Goal: Task Accomplishment & Management: Use online tool/utility

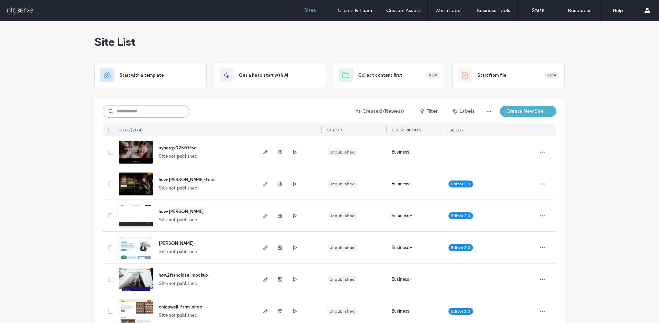
click at [138, 116] on input at bounding box center [146, 111] width 86 height 12
paste input "**********"
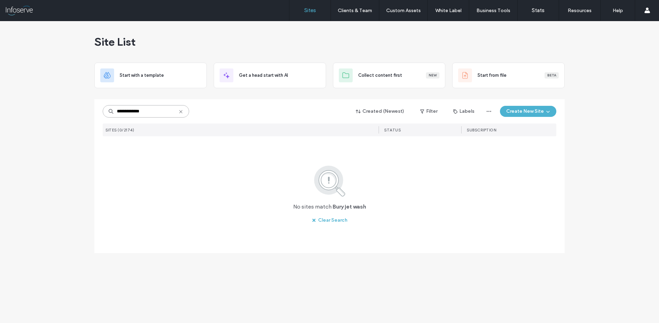
drag, startPoint x: 126, startPoint y: 111, endPoint x: 233, endPoint y: 114, distance: 107.3
click at [232, 114] on div "**********" at bounding box center [330, 111] width 454 height 13
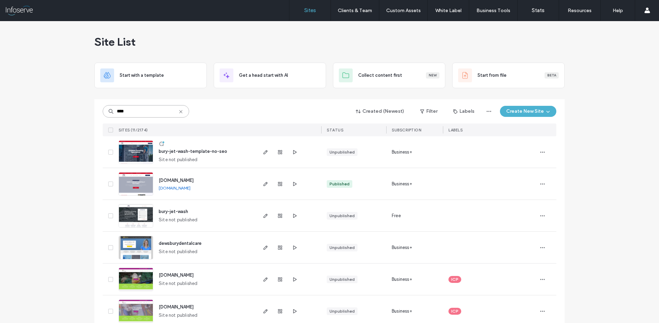
type input "****"
click at [194, 181] on span "www.buryjetwash.co.uk" at bounding box center [176, 180] width 35 height 5
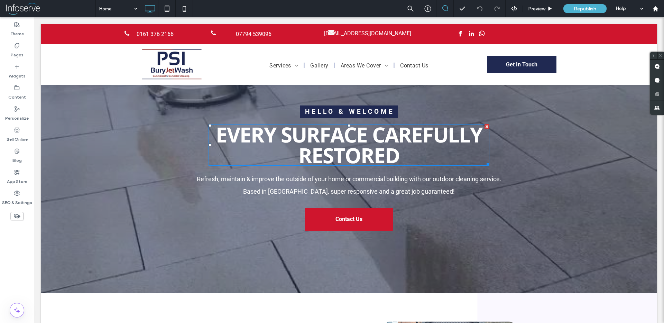
scroll to position [13, 0]
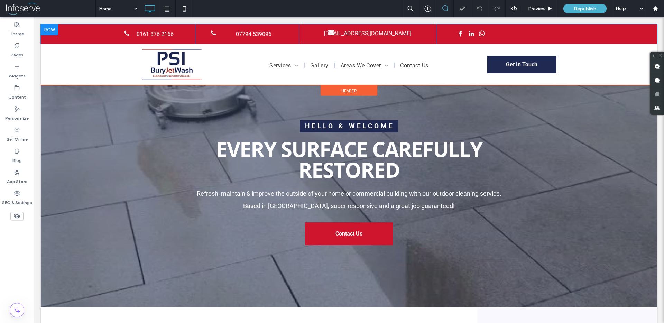
click at [305, 33] on div "[EMAIL_ADDRESS][DOMAIN_NAME] Click To Paste" at bounding box center [368, 34] width 138 height 20
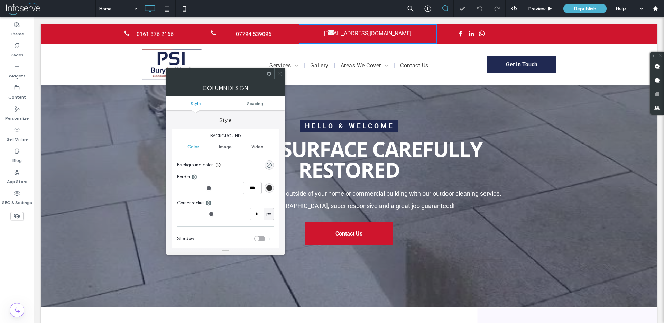
click at [279, 74] on icon at bounding box center [279, 73] width 5 height 5
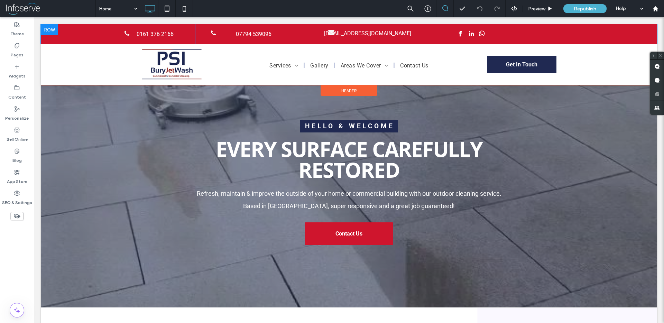
click at [304, 37] on div "[EMAIL_ADDRESS][DOMAIN_NAME] Click To Paste" at bounding box center [368, 34] width 138 height 20
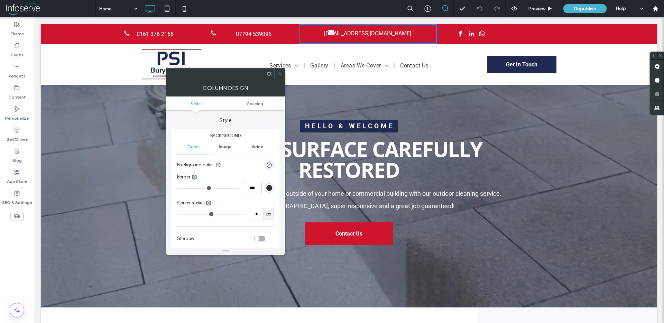
click at [309, 37] on div "[EMAIL_ADDRESS][DOMAIN_NAME] Click To Paste" at bounding box center [368, 34] width 138 height 20
click at [336, 34] on span at bounding box center [331, 33] width 17 height 8
click at [356, 34] on span "[EMAIL_ADDRESS][DOMAIN_NAME]" at bounding box center [367, 33] width 87 height 7
click at [407, 40] on div "[EMAIL_ADDRESS][DOMAIN_NAME] Click To Paste" at bounding box center [368, 34] width 138 height 20
click at [433, 56] on div "Services Commercial Cleaning Block Paving Cleaning Driveway Cleaning and Sealin…" at bounding box center [349, 64] width 277 height 34
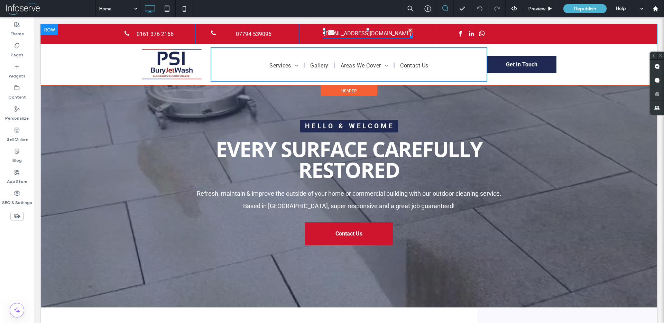
click at [404, 33] on link "[EMAIL_ADDRESS][DOMAIN_NAME]" at bounding box center [368, 33] width 90 height 10
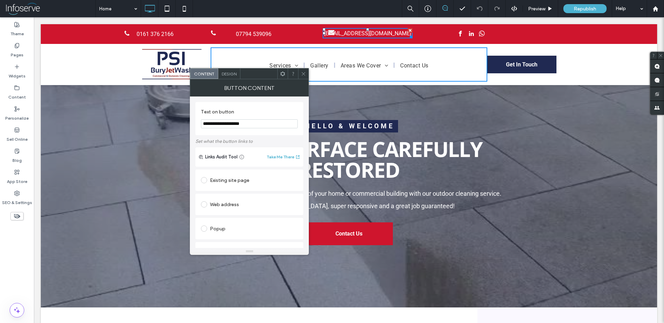
click at [410, 30] on div at bounding box center [410, 30] width 5 height 5
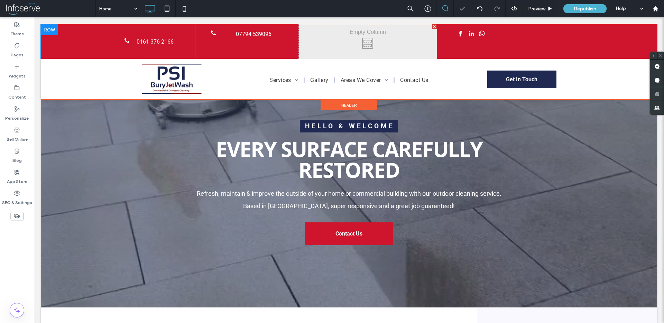
click at [434, 25] on div at bounding box center [434, 26] width 5 height 5
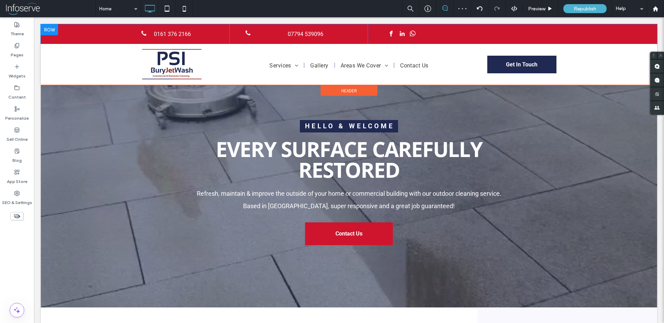
click at [435, 34] on div "Click To Paste" at bounding box center [437, 34] width 138 height 20
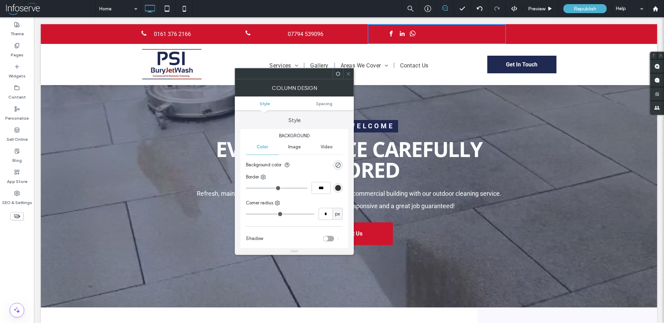
click at [336, 32] on link "07794 539096" at bounding box center [298, 33] width 119 height 13
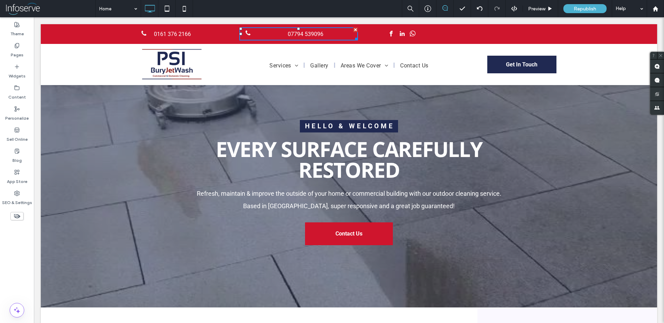
click at [362, 31] on div "07794 539096 Click To Paste" at bounding box center [298, 34] width 138 height 20
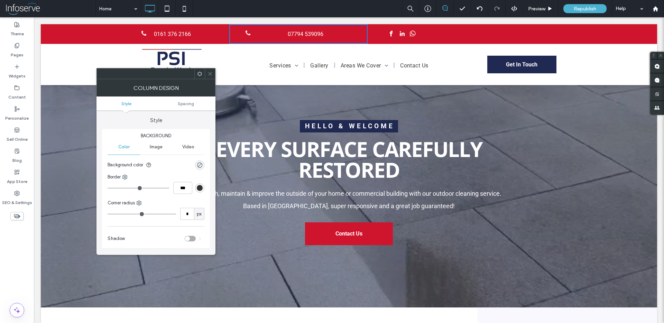
click at [462, 37] on div "Click To Paste" at bounding box center [437, 34] width 138 height 20
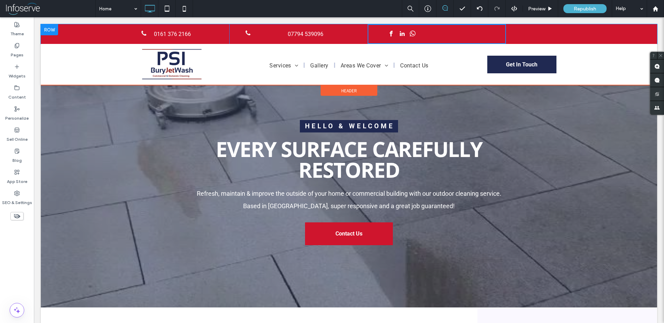
click at [52, 30] on div at bounding box center [49, 29] width 17 height 11
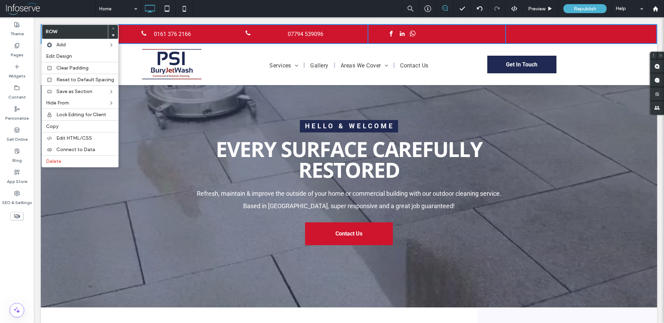
click at [213, 37] on div "0161 376 2166 Click To Paste" at bounding box center [160, 34] width 138 height 20
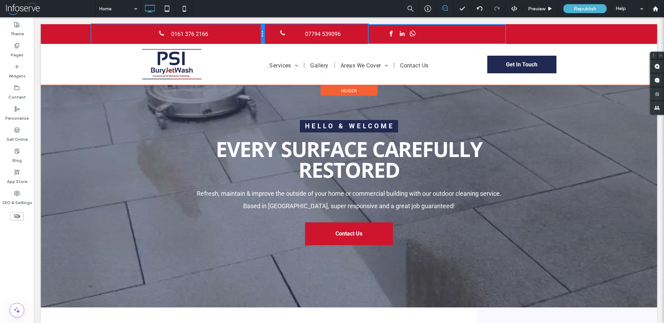
drag, startPoint x: 228, startPoint y: 37, endPoint x: 258, endPoint y: 36, distance: 29.8
click at [258, 36] on div "0161 376 2166 Click To Paste" at bounding box center [177, 34] width 173 height 20
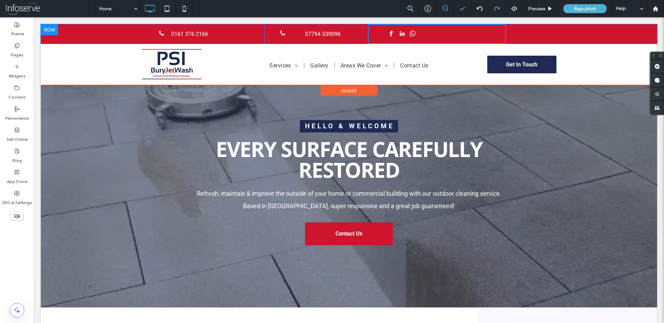
click at [368, 36] on div "Click To Paste" at bounding box center [437, 34] width 138 height 20
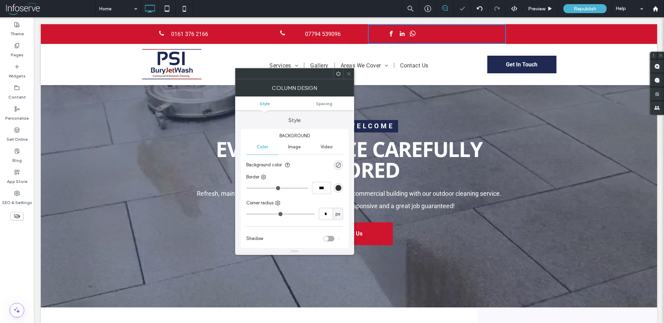
click at [365, 35] on div "07794 539096 Click To Paste" at bounding box center [316, 34] width 104 height 20
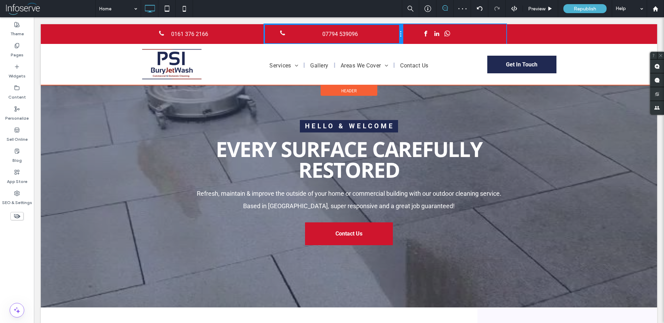
drag, startPoint x: 367, startPoint y: 36, endPoint x: 400, endPoint y: 35, distance: 32.2
click at [400, 35] on div at bounding box center [400, 34] width 3 height 20
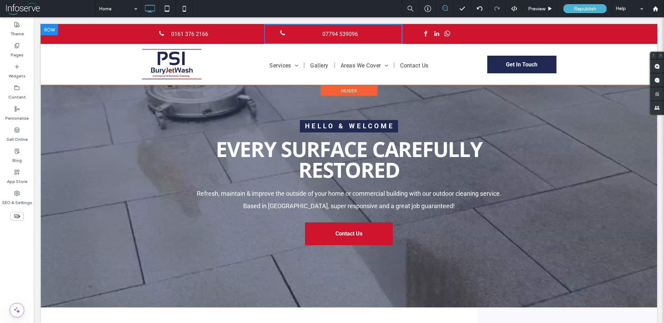
click at [490, 29] on div "Click To Paste" at bounding box center [454, 34] width 104 height 20
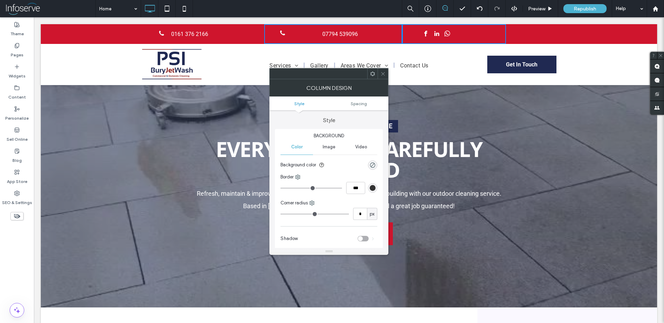
click at [506, 33] on div "0161 376 2166 Click To Paste 07794 539096 Click To Paste Click To Paste" at bounding box center [349, 34] width 616 height 20
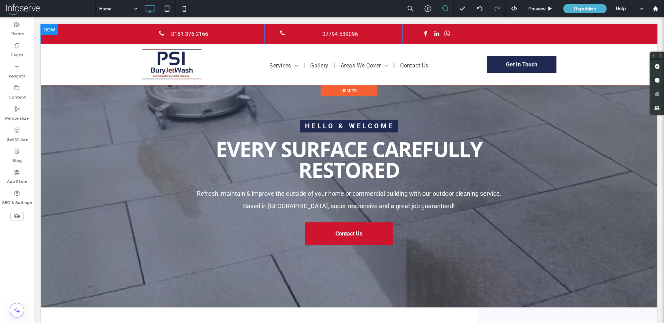
click at [505, 34] on div "Click To Paste" at bounding box center [454, 34] width 104 height 20
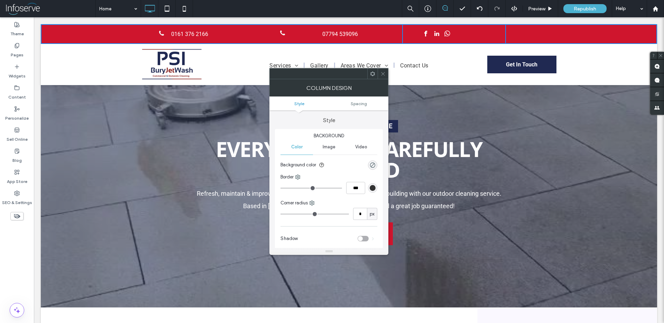
drag, startPoint x: 506, startPoint y: 34, endPoint x: 518, endPoint y: 35, distance: 12.5
click at [518, 35] on div "0161 376 2166 Click To Paste 07794 539096 Click To Paste Click To Paste" at bounding box center [349, 34] width 616 height 20
click at [402, 34] on div "Click To Paste" at bounding box center [454, 34] width 104 height 20
click at [303, 32] on link "07794 539096" at bounding box center [333, 33] width 119 height 13
click at [270, 33] on div "07794 539096 Click To Paste" at bounding box center [333, 34] width 138 height 20
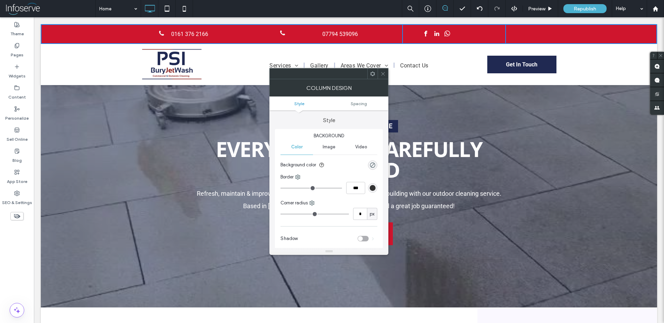
click at [207, 31] on span "0161 376 2166" at bounding box center [189, 34] width 37 height 7
click at [208, 37] on span "0161 376 2166" at bounding box center [189, 34] width 37 height 7
click at [383, 74] on icon at bounding box center [382, 73] width 5 height 5
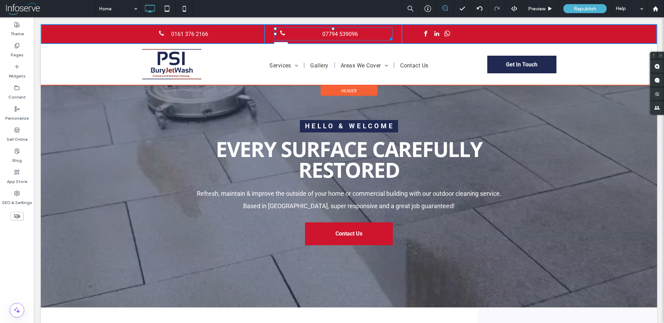
drag, startPoint x: 276, startPoint y: 33, endPoint x: 304, endPoint y: 31, distance: 28.4
click at [304, 31] on div "07794 539096 L:57 Click To Paste" at bounding box center [333, 34] width 138 height 20
drag, startPoint x: 381, startPoint y: 37, endPoint x: 340, endPoint y: 35, distance: 41.2
click at [378, 35] on div at bounding box center [380, 37] width 5 height 5
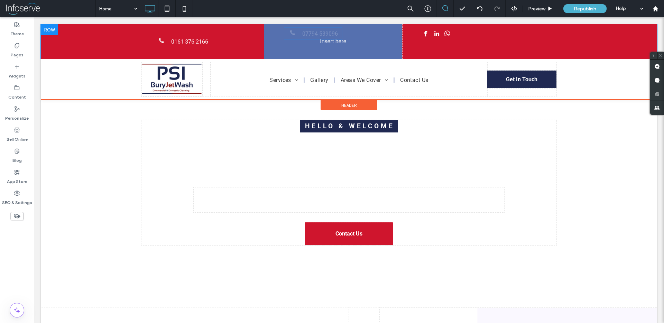
drag, startPoint x: 318, startPoint y: 30, endPoint x: 338, endPoint y: 37, distance: 21.5
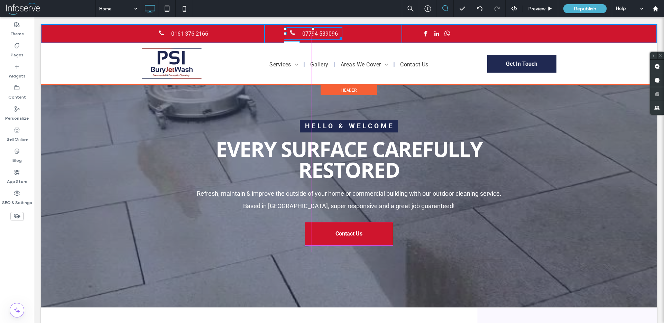
drag, startPoint x: 285, startPoint y: 33, endPoint x: 306, endPoint y: 33, distance: 21.8
click at [287, 33] on div at bounding box center [285, 33] width 3 height 3
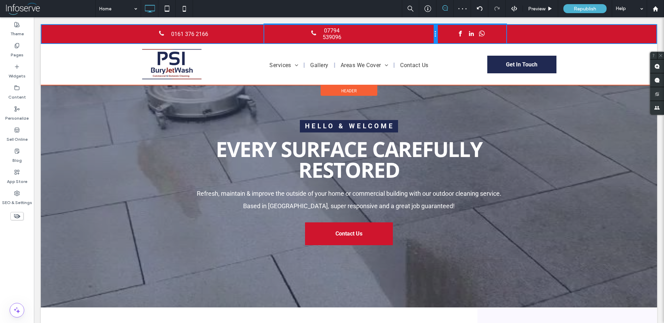
drag, startPoint x: 400, startPoint y: 34, endPoint x: 436, endPoint y: 34, distance: 36.0
click at [436, 34] on div at bounding box center [435, 34] width 3 height 20
drag, startPoint x: 343, startPoint y: 38, endPoint x: 366, endPoint y: 29, distance: 23.9
click at [366, 29] on div "07794 539096 W:181.969 H:25 Click To Paste" at bounding box center [350, 34] width 173 height 20
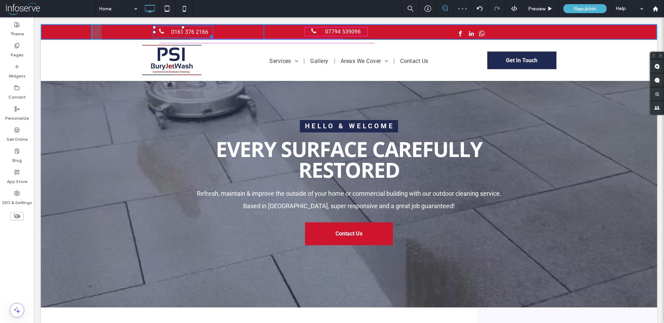
drag, startPoint x: 210, startPoint y: 35, endPoint x: 210, endPoint y: 22, distance: 12.1
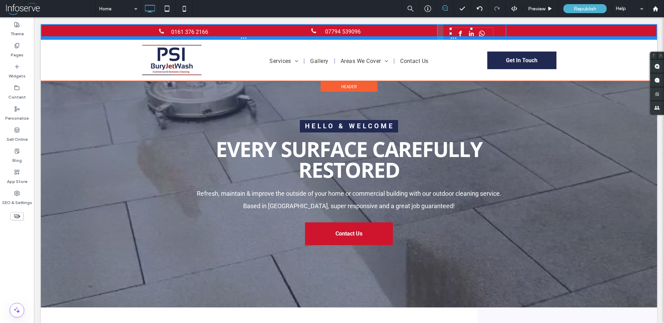
drag, startPoint x: 490, startPoint y: 37, endPoint x: 571, endPoint y: 38, distance: 81.3
click at [571, 38] on div "0161 376 2166 Click To Paste 07794 539096 Click To Paste W:164.703 H:36 Click T…" at bounding box center [349, 32] width 616 height 16
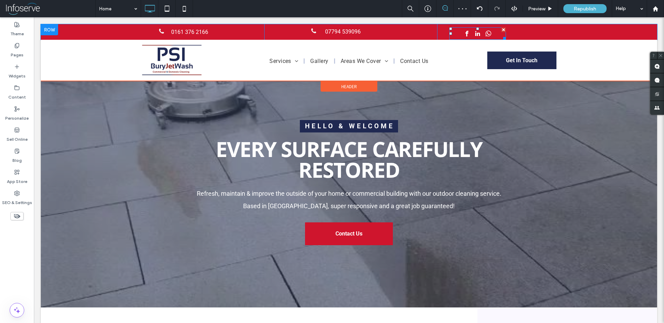
click at [495, 31] on div at bounding box center [477, 33] width 57 height 12
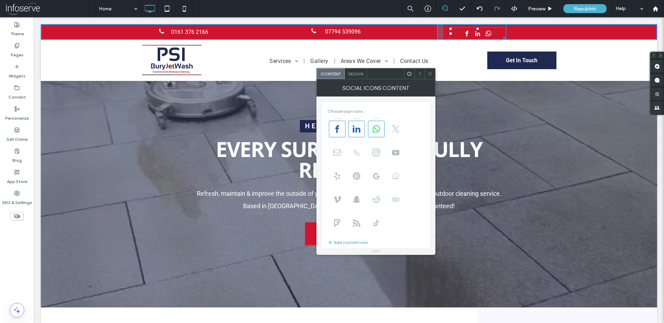
drag, startPoint x: 504, startPoint y: 37, endPoint x: 495, endPoint y: 31, distance: 10.9
click at [495, 31] on div "W:147.688 H:36" at bounding box center [477, 33] width 57 height 12
click at [494, 36] on div at bounding box center [494, 37] width 5 height 5
drag, startPoint x: 472, startPoint y: 28, endPoint x: 472, endPoint y: 36, distance: 8.0
click at [472, 30] on div at bounding box center [472, 28] width 3 height 3
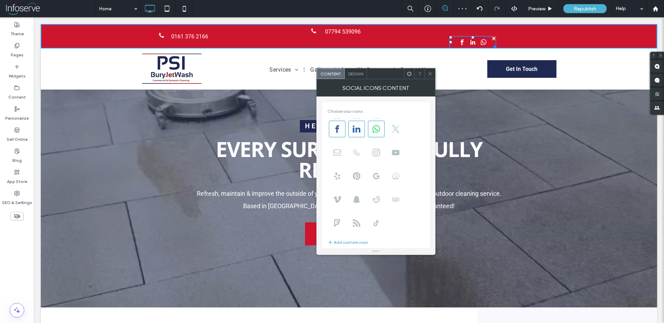
click at [450, 36] on div "Click To Paste" at bounding box center [471, 36] width 69 height 24
drag, startPoint x: 450, startPoint y: 38, endPoint x: 451, endPoint y: 25, distance: 12.8
click at [451, 36] on div at bounding box center [450, 37] width 3 height 3
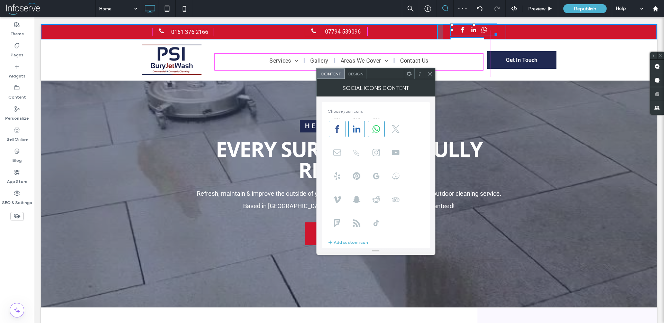
scroll to position [0, 0]
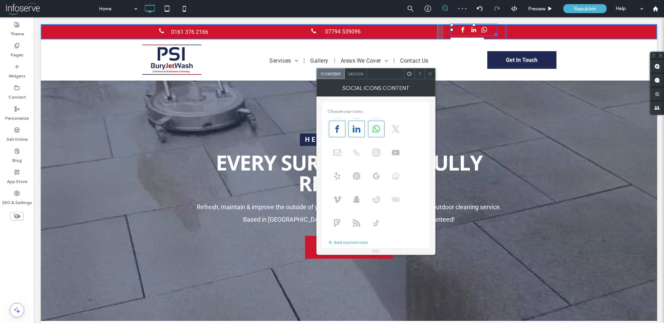
drag, startPoint x: 496, startPoint y: 34, endPoint x: 491, endPoint y: 20, distance: 15.3
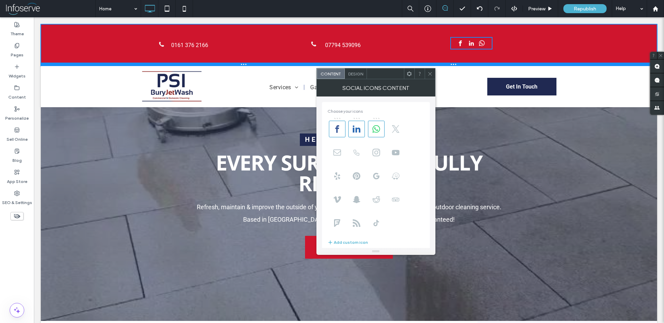
drag, startPoint x: 488, startPoint y: 36, endPoint x: 486, endPoint y: 63, distance: 26.7
click at [486, 63] on div at bounding box center [349, 64] width 616 height 3
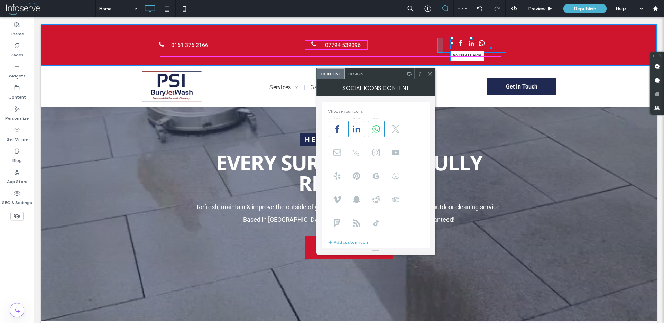
drag, startPoint x: 491, startPoint y: 47, endPoint x: 492, endPoint y: 32, distance: 15.6
click at [492, 32] on div "0161 376 2166 Click To Paste 07794 539096 Click To Paste W:128.688 H:36 Click T…" at bounding box center [349, 45] width 616 height 42
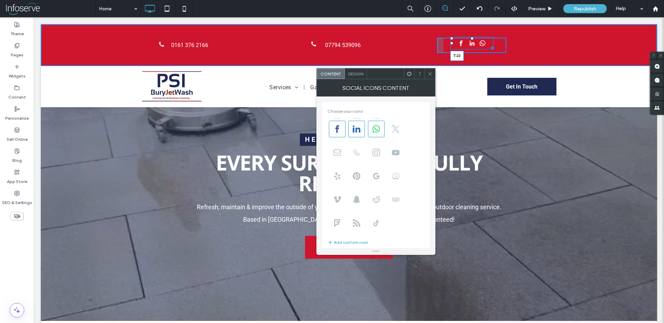
drag, startPoint x: 472, startPoint y: 39, endPoint x: 472, endPoint y: 47, distance: 8.0
click at [472, 40] on div at bounding box center [472, 38] width 3 height 3
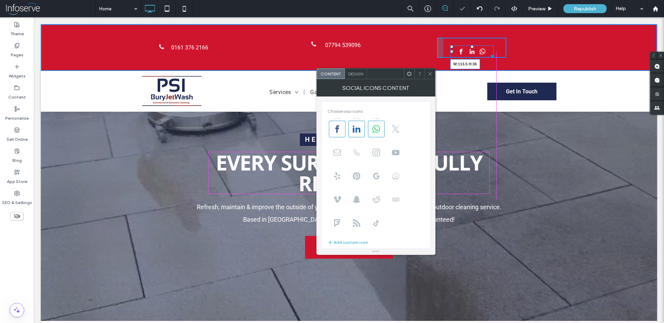
drag, startPoint x: 492, startPoint y: 56, endPoint x: 487, endPoint y: 37, distance: 20.2
click at [487, 37] on div "0161 376 2166 Click To Paste 07794 539096 Click To Paste W:113.5 H:36 Click To …" at bounding box center [349, 47] width 616 height 47
drag, startPoint x: 469, startPoint y: 47, endPoint x: 469, endPoint y: 40, distance: 6.2
click at [469, 45] on div "T:0" at bounding box center [469, 51] width 39 height 12
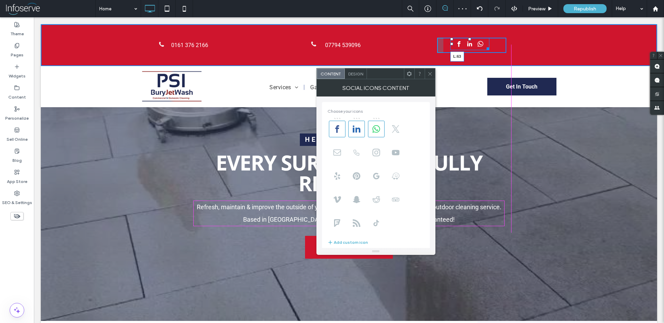
drag, startPoint x: 451, startPoint y: 43, endPoint x: 466, endPoint y: 43, distance: 14.9
click at [453, 43] on div at bounding box center [451, 44] width 3 height 3
click at [426, 76] on div at bounding box center [430, 73] width 10 height 10
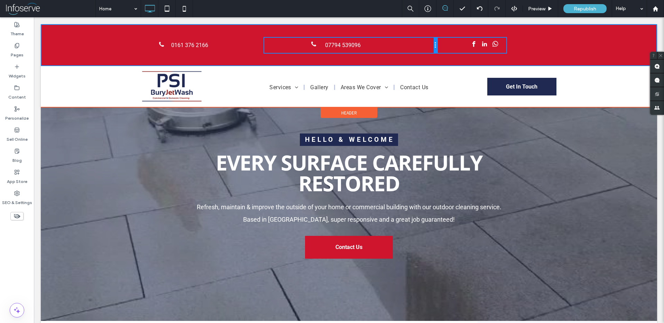
click at [434, 45] on div at bounding box center [435, 45] width 3 height 15
drag, startPoint x: 435, startPoint y: 44, endPoint x: 424, endPoint y: 44, distance: 11.8
click at [424, 44] on div "07794 539096 Click To Paste" at bounding box center [350, 45] width 173 height 15
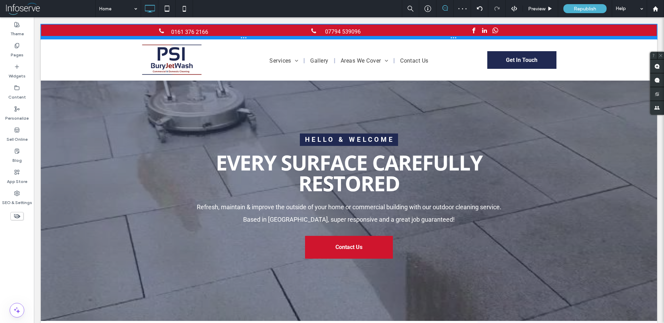
drag, startPoint x: 440, startPoint y: 65, endPoint x: 438, endPoint y: 21, distance: 43.3
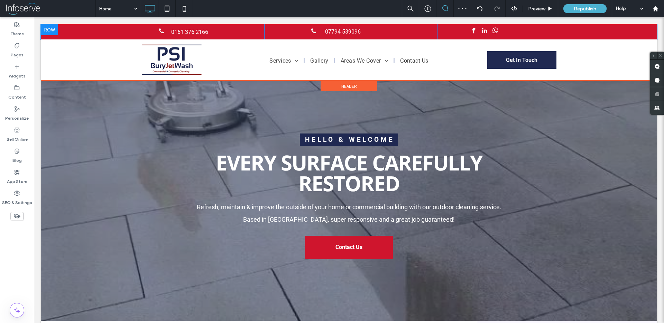
click at [457, 33] on div "Click To Paste" at bounding box center [471, 31] width 69 height 15
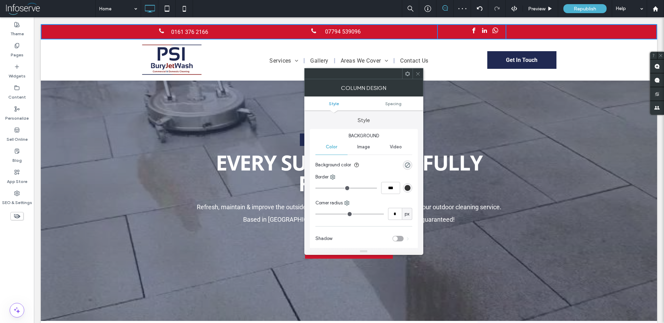
click at [439, 64] on nav "Services Commercial Cleaning Block Paving Cleaning Driveway Cleaning and Sealin…" at bounding box center [349, 62] width 268 height 17
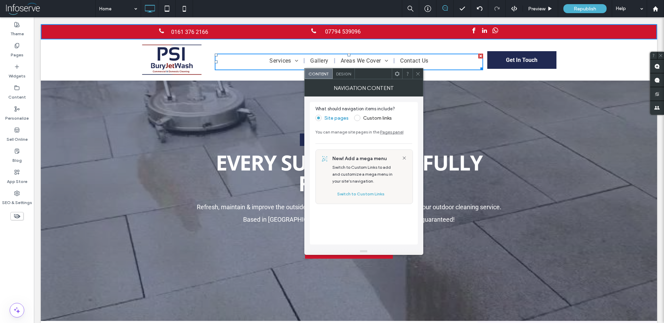
click at [472, 31] on span "facebook" at bounding box center [474, 30] width 9 height 9
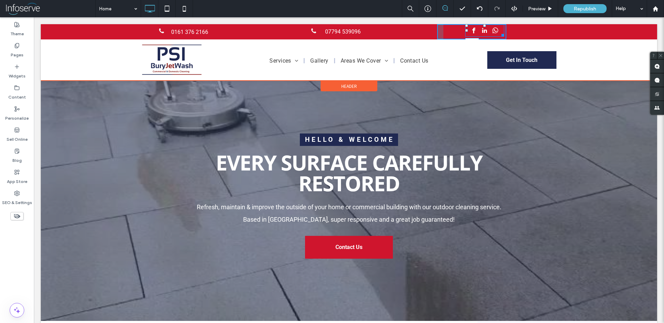
click at [465, 31] on div at bounding box center [466, 30] width 3 height 3
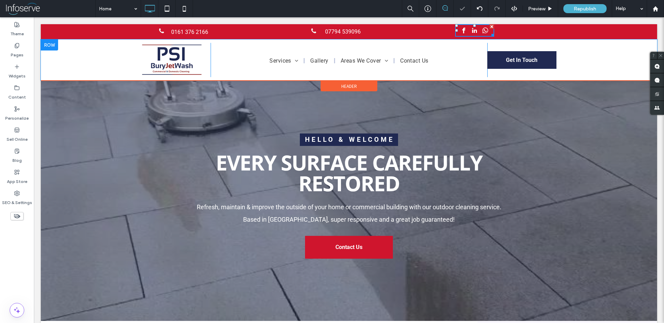
click at [433, 72] on div "Services Commercial Cleaning Block Paving Cleaning Driveway Cleaning and Sealin…" at bounding box center [349, 60] width 277 height 34
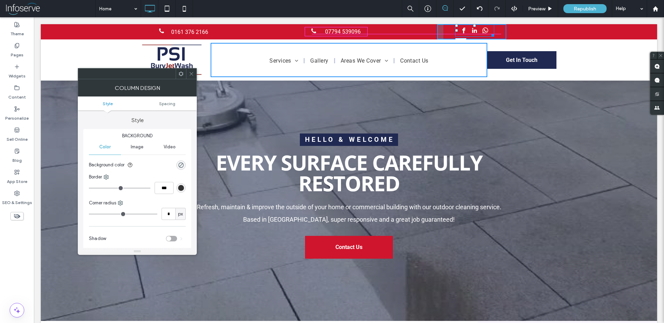
click at [475, 27] on div at bounding box center [474, 25] width 3 height 3
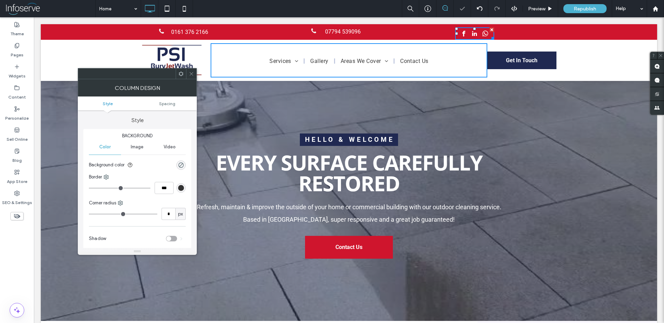
click at [346, 31] on span "07794 539096" at bounding box center [343, 31] width 36 height 7
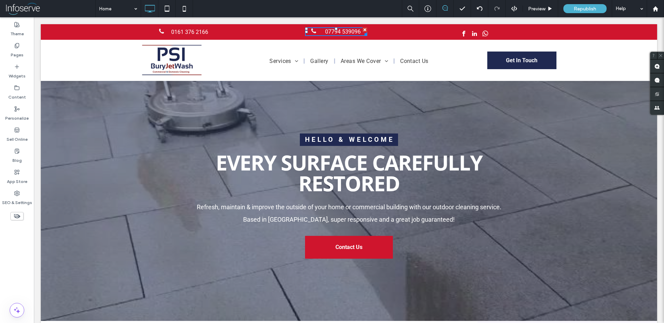
click at [200, 29] on span "0161 376 2166" at bounding box center [189, 32] width 37 height 7
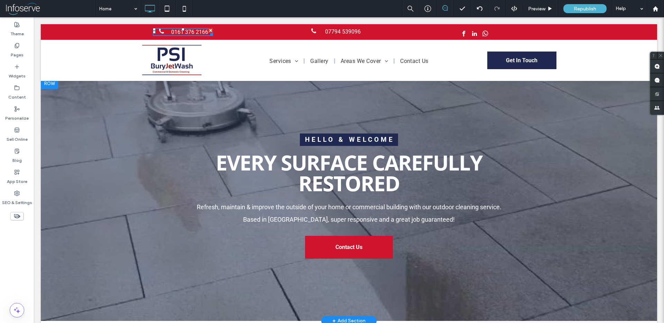
click at [436, 106] on div at bounding box center [349, 199] width 616 height 243
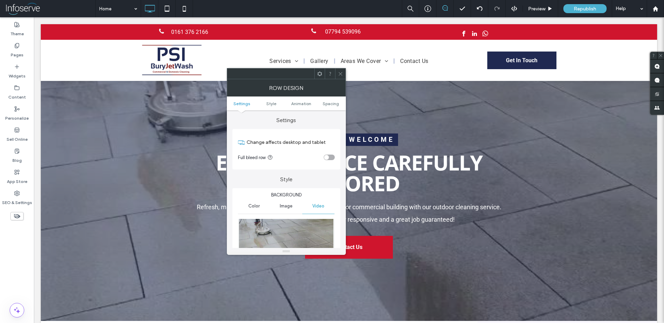
click at [458, 55] on nav "Services Commercial Cleaning Block Paving Cleaning Driveway Cleaning and Sealin…" at bounding box center [349, 62] width 268 height 17
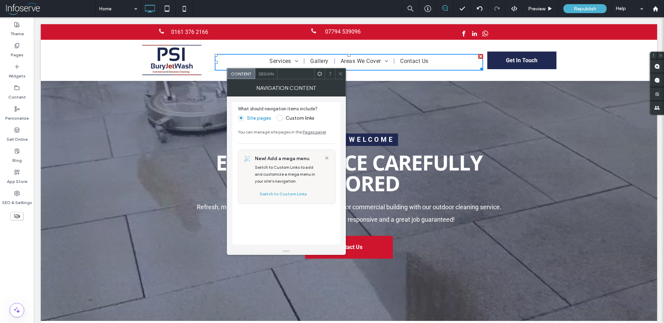
click at [172, 35] on span "0161 376 2166" at bounding box center [189, 32] width 37 height 7
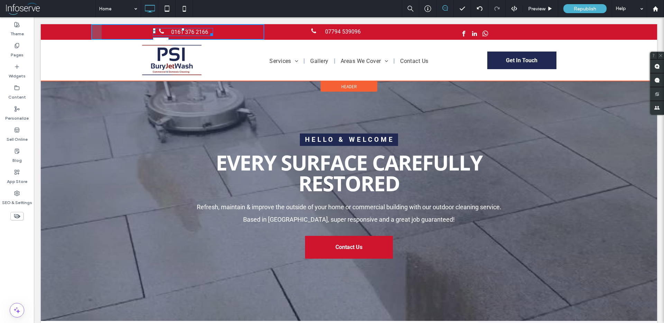
drag, startPoint x: 154, startPoint y: 31, endPoint x: 193, endPoint y: 48, distance: 43.1
click at [156, 31] on div at bounding box center [154, 32] width 3 height 3
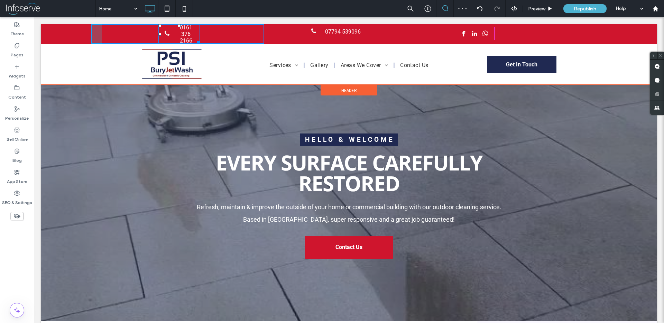
drag, startPoint x: 199, startPoint y: 42, endPoint x: 218, endPoint y: 36, distance: 19.8
click at [200, 39] on div at bounding box center [197, 41] width 5 height 5
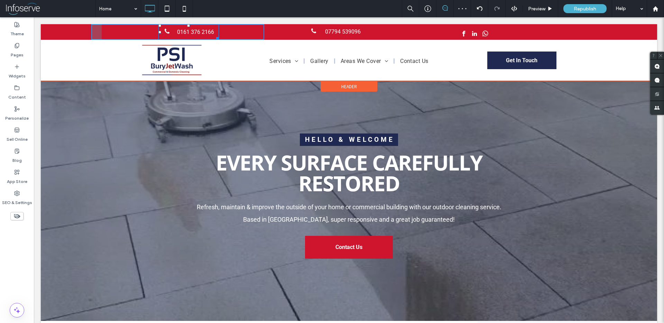
drag, startPoint x: 158, startPoint y: 31, endPoint x: 151, endPoint y: 31, distance: 7.6
click at [158, 31] on div at bounding box center [159, 32] width 3 height 3
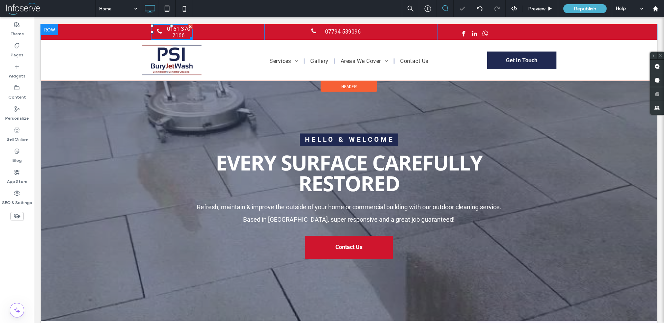
click at [91, 31] on div "0161 376 2166 Click To Paste" at bounding box center [177, 32] width 173 height 16
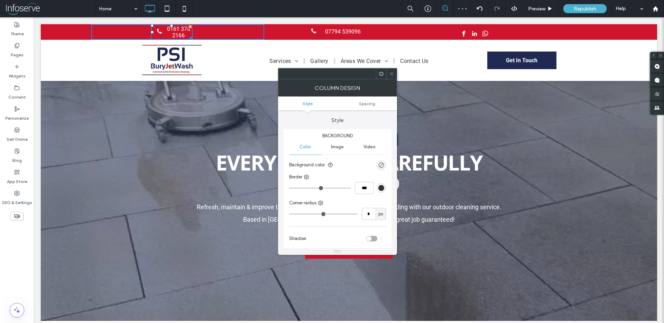
click at [494, 35] on div at bounding box center [474, 33] width 39 height 12
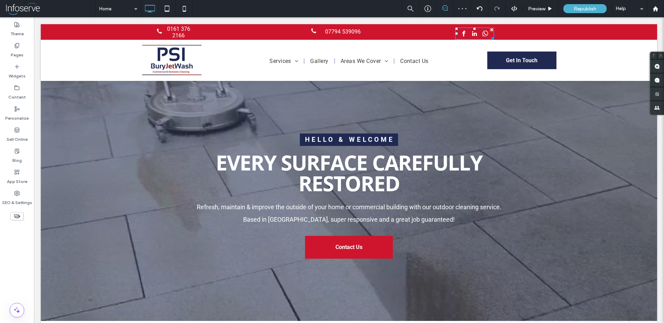
click at [510, 34] on div "0161 376 2166 Click To Paste 07794 539096 Click To Paste Click To Paste" at bounding box center [349, 32] width 616 height 16
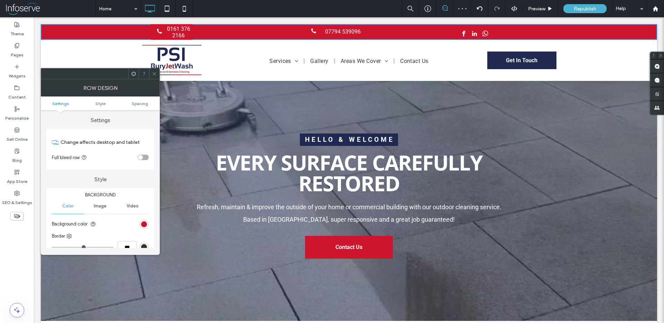
click at [454, 32] on div "Click To Paste" at bounding box center [471, 32] width 69 height 16
click at [180, 35] on span "0161 376 2166" at bounding box center [178, 32] width 23 height 13
click at [205, 30] on div "0161 376 2166 Click To Paste" at bounding box center [177, 32] width 173 height 16
click at [346, 31] on span "07794 539096" at bounding box center [343, 31] width 36 height 7
click at [156, 76] on span at bounding box center [154, 73] width 5 height 10
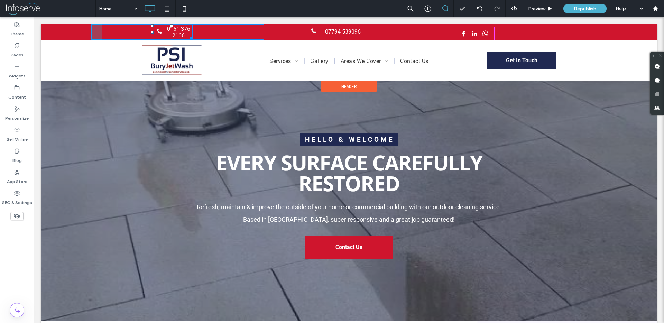
drag, startPoint x: 191, startPoint y: 36, endPoint x: 228, endPoint y: 35, distance: 37.7
click at [193, 35] on div at bounding box center [189, 37] width 5 height 5
drag, startPoint x: 152, startPoint y: 31, endPoint x: 145, endPoint y: 30, distance: 6.7
click at [151, 31] on div at bounding box center [152, 32] width 3 height 3
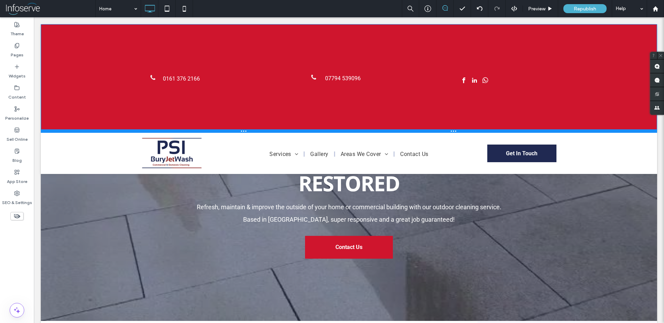
drag, startPoint x: 492, startPoint y: 38, endPoint x: 492, endPoint y: 135, distance: 97.2
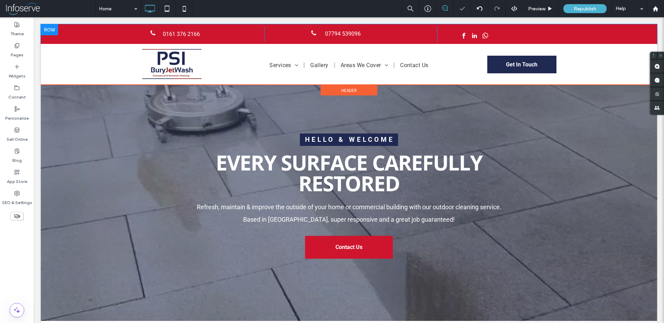
click at [481, 27] on div "Click To Paste" at bounding box center [471, 34] width 69 height 16
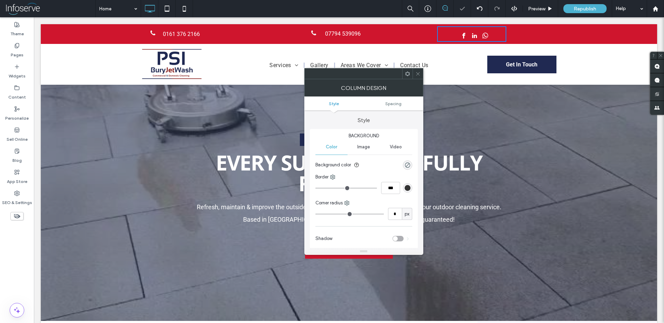
click at [481, 35] on span "whatsapp" at bounding box center [485, 35] width 9 height 9
click at [460, 38] on span "facebook" at bounding box center [464, 35] width 9 height 9
click at [502, 39] on div "Click To Paste" at bounding box center [471, 34] width 69 height 16
click at [540, 39] on div "0161 376 2166 Click To Paste 07794 539096 Click To Paste Click To Paste" at bounding box center [349, 34] width 616 height 20
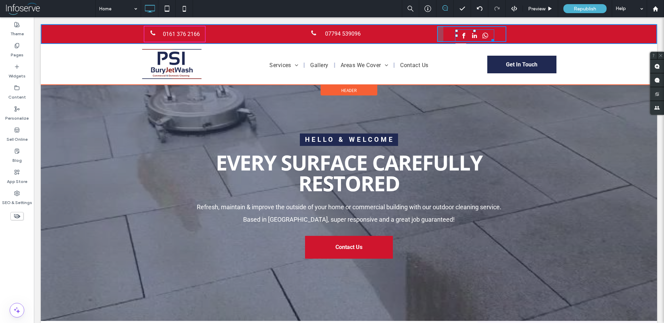
click at [473, 29] on div "T:0" at bounding box center [474, 35] width 39 height 12
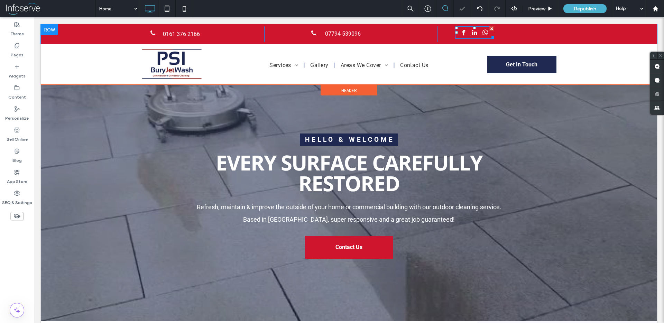
click at [493, 35] on div at bounding box center [491, 36] width 5 height 5
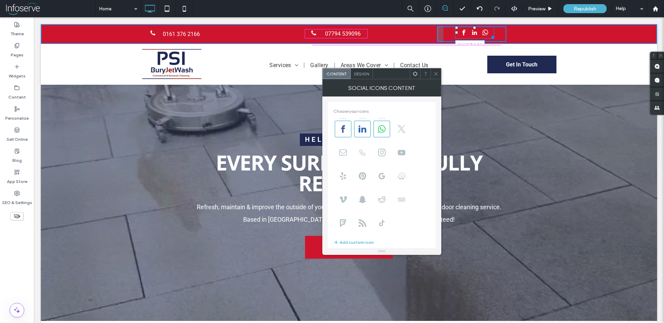
drag, startPoint x: 493, startPoint y: 38, endPoint x: 492, endPoint y: 22, distance: 15.2
drag, startPoint x: 492, startPoint y: 38, endPoint x: 492, endPoint y: 32, distance: 5.5
click at [492, 32] on div at bounding box center [474, 32] width 39 height 12
click at [436, 74] on icon at bounding box center [435, 73] width 5 height 5
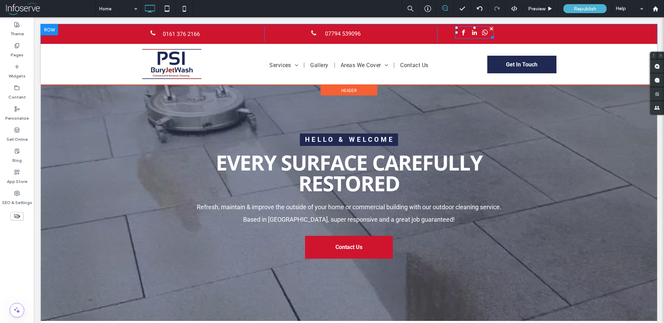
click at [464, 34] on span "facebook" at bounding box center [463, 32] width 9 height 9
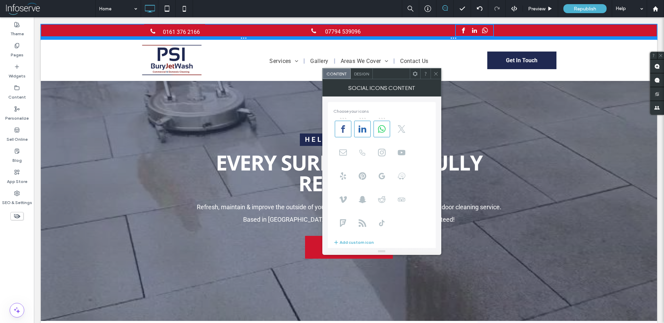
drag, startPoint x: 458, startPoint y: 43, endPoint x: 459, endPoint y: 33, distance: 10.1
click at [459, 33] on div "0161 376 2166 Click To Paste 07794 539096 Click To Paste Click To Paste" at bounding box center [349, 32] width 616 height 16
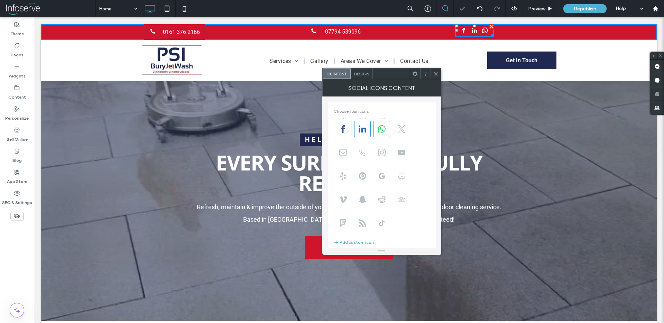
click at [437, 71] on icon at bounding box center [435, 73] width 5 height 5
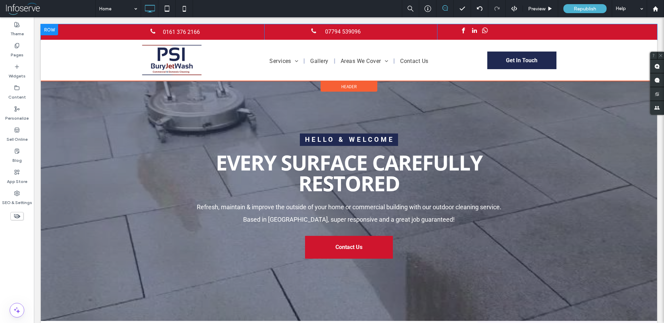
click at [485, 35] on span "whatsapp" at bounding box center [485, 30] width 9 height 9
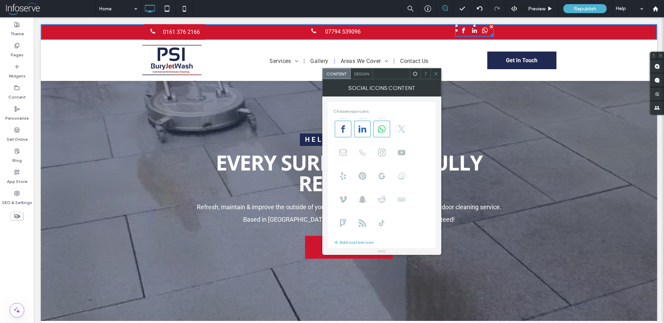
drag, startPoint x: 489, startPoint y: 38, endPoint x: 489, endPoint y: 81, distance: 43.2
click at [489, 81] on div "0161 376 2166 Click To Paste 07794 539096 Click To Paste Click To Paste Click T…" at bounding box center [349, 52] width 616 height 57
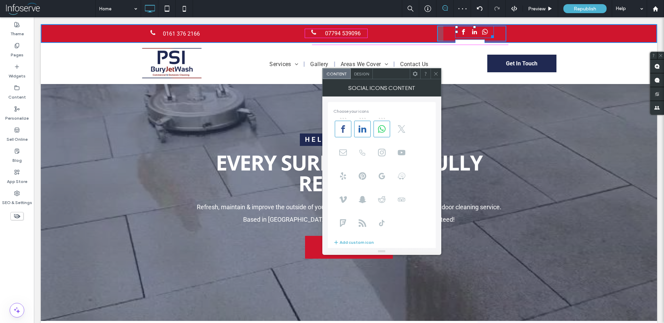
drag, startPoint x: 492, startPoint y: 36, endPoint x: 496, endPoint y: 27, distance: 9.9
click at [494, 27] on div "W:134.5 H:34" at bounding box center [474, 32] width 39 height 12
click at [477, 28] on div at bounding box center [476, 27] width 3 height 3
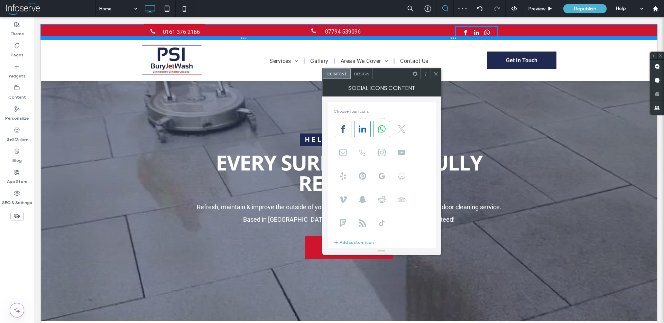
drag, startPoint x: 427, startPoint y: 43, endPoint x: 427, endPoint y: 28, distance: 14.9
click at [427, 28] on div "0161 376 2166 Click To Paste 07794 539096 Click To Paste Click To Paste" at bounding box center [349, 32] width 616 height 16
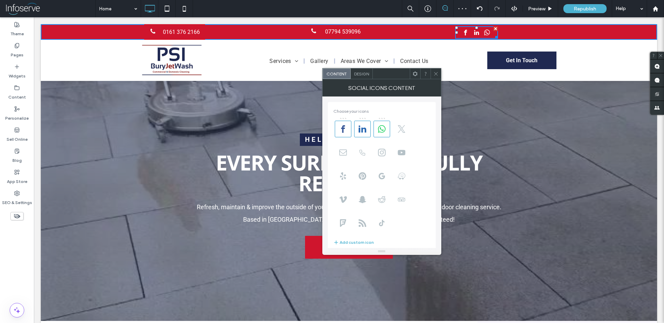
click at [435, 72] on icon at bounding box center [435, 73] width 5 height 5
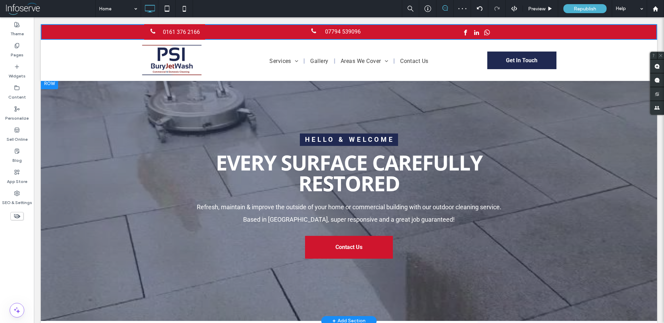
click at [416, 104] on div at bounding box center [349, 199] width 616 height 243
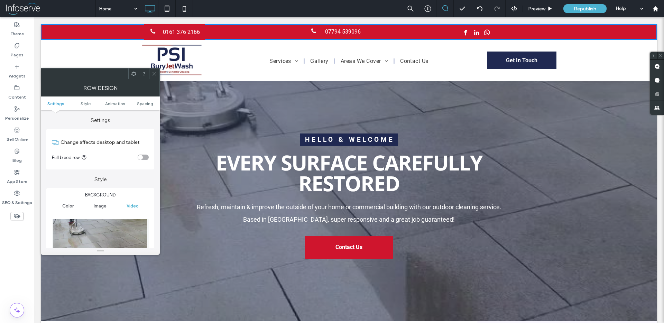
click at [349, 31] on span "07794 539096" at bounding box center [343, 31] width 36 height 7
click at [155, 76] on span at bounding box center [154, 73] width 5 height 10
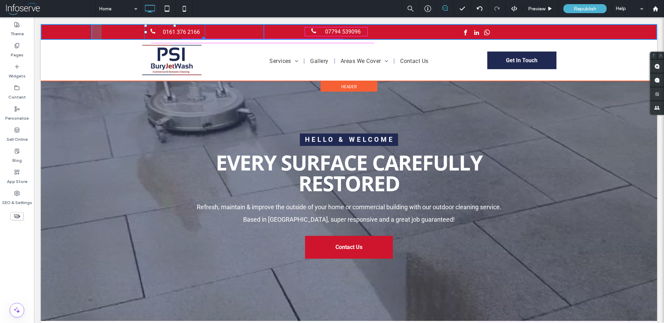
drag, startPoint x: 203, startPoint y: 37, endPoint x: 203, endPoint y: 27, distance: 9.7
click at [203, 27] on div "0161 376 2166 W:176 H:24.2812 Click To Paste" at bounding box center [177, 32] width 173 height 16
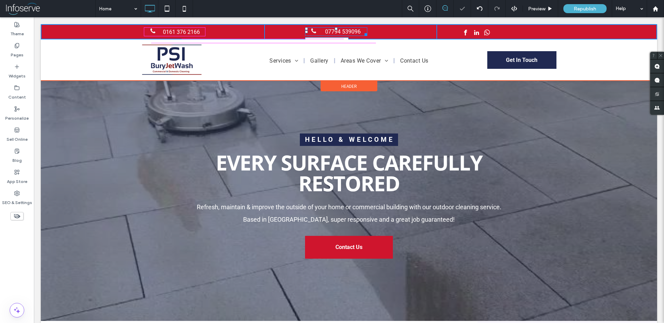
click at [367, 31] on div at bounding box center [364, 33] width 5 height 5
drag, startPoint x: 496, startPoint y: 37, endPoint x: 495, endPoint y: 28, distance: 8.3
click at [495, 28] on div "W:122.5 H:36" at bounding box center [476, 32] width 43 height 12
click at [476, 26] on div at bounding box center [476, 27] width 3 height 3
click at [337, 27] on div "07794 539096 T:0 Click To Paste" at bounding box center [350, 31] width 173 height 15
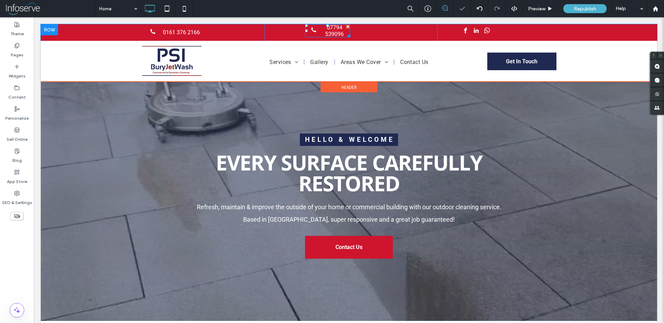
click at [337, 29] on span "07794 539096" at bounding box center [334, 30] width 27 height 13
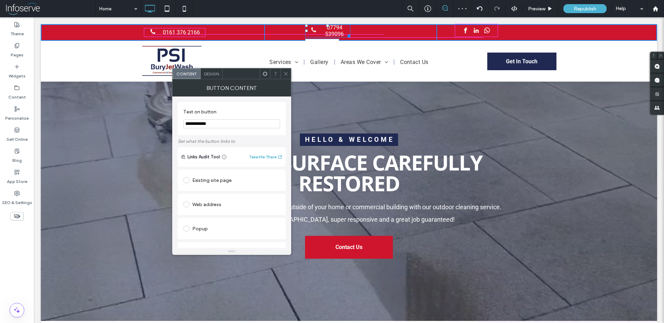
drag, startPoint x: 348, startPoint y: 35, endPoint x: 375, endPoint y: 33, distance: 26.7
click at [350, 33] on div at bounding box center [347, 34] width 5 height 5
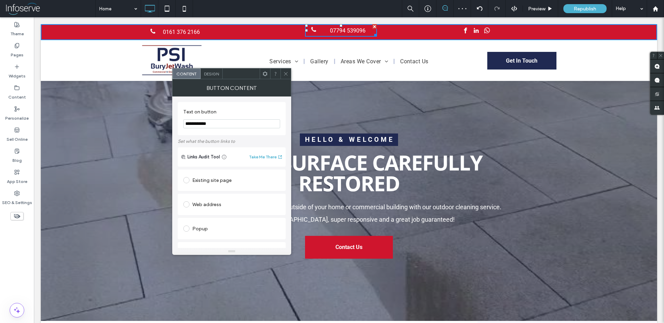
click at [175, 28] on link "0161 376 2166" at bounding box center [174, 32] width 61 height 8
click at [288, 76] on icon at bounding box center [285, 73] width 5 height 5
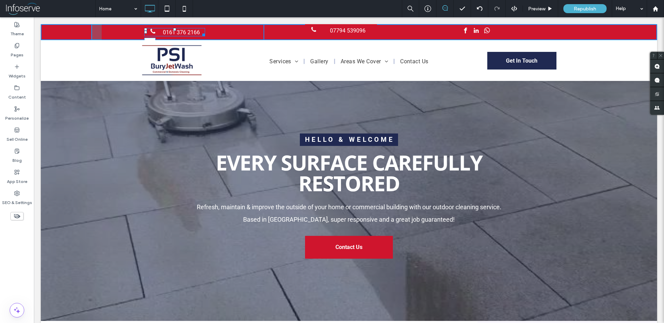
drag, startPoint x: 174, startPoint y: 28, endPoint x: 174, endPoint y: 22, distance: 6.2
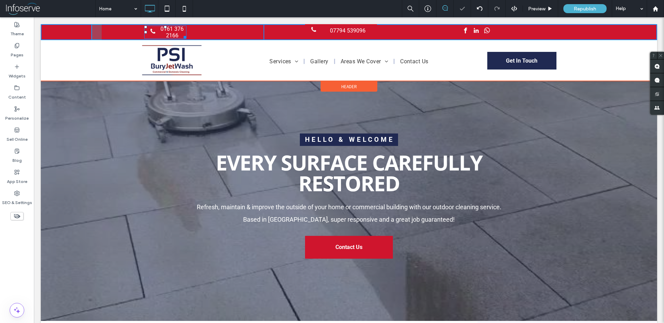
drag, startPoint x: 185, startPoint y: 35, endPoint x: 227, endPoint y: 35, distance: 41.5
click at [186, 35] on div at bounding box center [183, 36] width 5 height 5
click at [185, 26] on div at bounding box center [186, 27] width 3 height 3
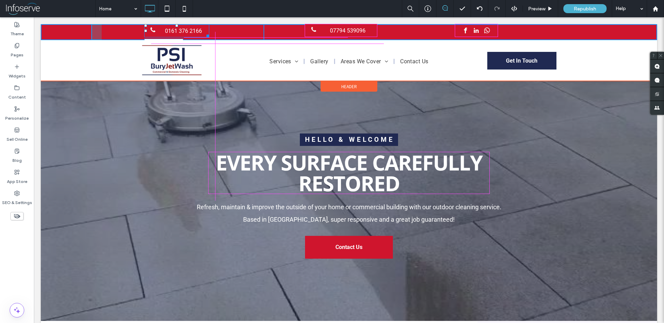
click at [208, 33] on div at bounding box center [206, 34] width 5 height 5
click at [376, 32] on div at bounding box center [374, 33] width 5 height 5
drag, startPoint x: 376, startPoint y: 32, endPoint x: 364, endPoint y: 32, distance: 11.8
click at [375, 32] on div at bounding box center [377, 33] width 5 height 5
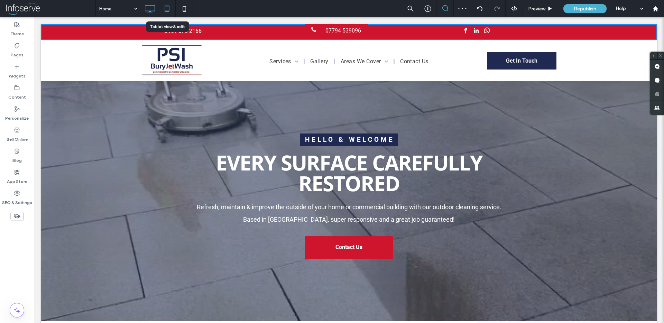
click at [164, 10] on icon at bounding box center [167, 9] width 14 height 14
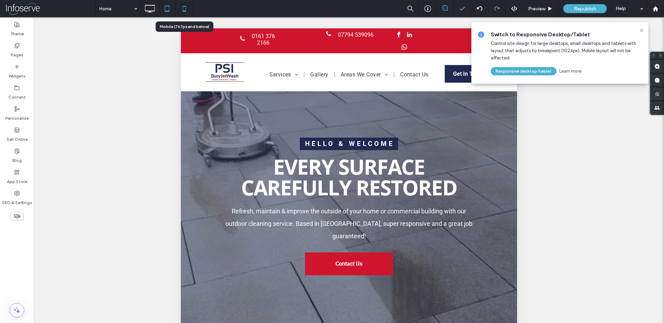
click at [186, 8] on icon at bounding box center [184, 9] width 14 height 14
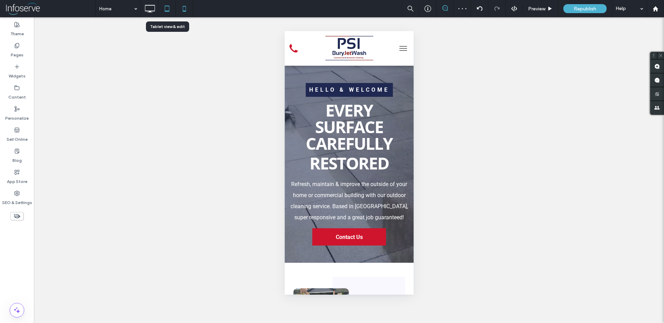
click at [171, 9] on icon at bounding box center [167, 9] width 14 height 14
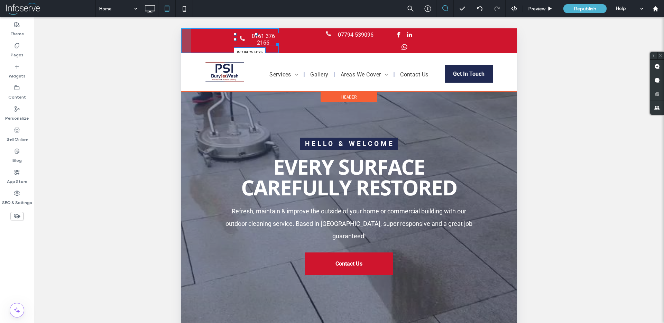
drag, startPoint x: 276, startPoint y: 43, endPoint x: 287, endPoint y: 34, distance: 14.0
click at [287, 34] on div "0161 376 2166 W:194.75 H:25 Click To Paste 07794 539096 Click To Paste Click To…" at bounding box center [299, 40] width 236 height 25
drag, startPoint x: 375, startPoint y: 39, endPoint x: 376, endPoint y: 34, distance: 5.2
click at [376, 34] on div at bounding box center [375, 40] width 3 height 25
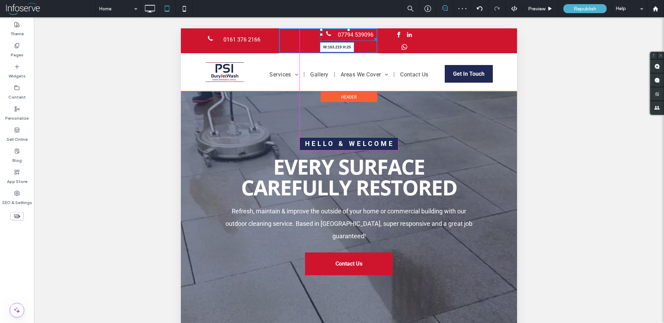
drag, startPoint x: 374, startPoint y: 38, endPoint x: 374, endPoint y: 31, distance: 7.3
click at [374, 31] on div "07794 539096 W:163.219 H:25 Click To Paste" at bounding box center [328, 40] width 98 height 25
drag, startPoint x: 329, startPoint y: 29, endPoint x: 328, endPoint y: 38, distance: 8.3
click at [328, 31] on div at bounding box center [328, 29] width 3 height 3
click at [423, 49] on div "0161 376 2166 Click To Paste 07794 539096 Click To Paste W:69.2969 H:72 Click T…" at bounding box center [349, 40] width 336 height 25
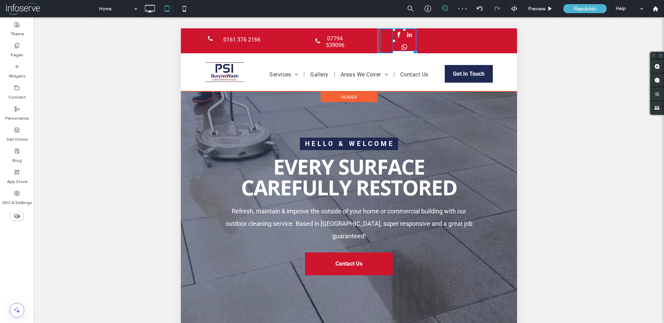
drag, startPoint x: 414, startPoint y: 52, endPoint x: 436, endPoint y: 48, distance: 22.8
click at [436, 48] on div "0161 376 2166 Click To Paste 07794 539096 Click To Paste W:69.2969 H:72 Click T…" at bounding box center [349, 40] width 336 height 25
drag, startPoint x: 395, startPoint y: 42, endPoint x: 371, endPoint y: 43, distance: 23.9
click at [371, 43] on div "0161 376 2166 Click To Paste 07794 539096 Click To Paste L:0 Click To Paste" at bounding box center [299, 40] width 236 height 25
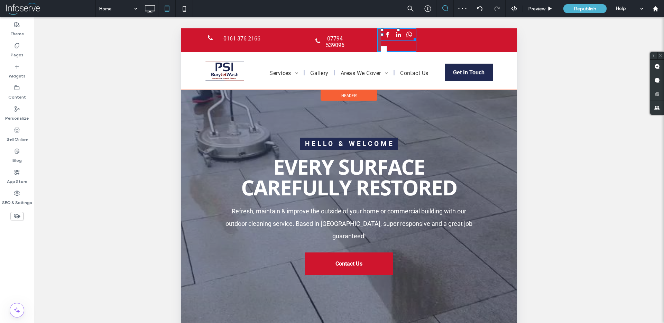
click at [414, 36] on div at bounding box center [413, 38] width 5 height 5
drag, startPoint x: 397, startPoint y: 30, endPoint x: 397, endPoint y: 35, distance: 4.2
click at [397, 31] on div at bounding box center [398, 29] width 3 height 3
click at [343, 43] on div at bounding box center [344, 45] width 5 height 5
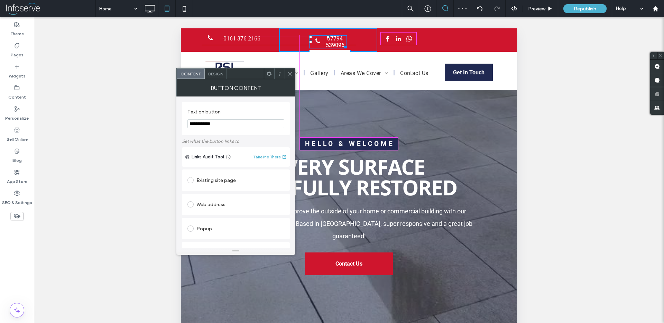
drag, startPoint x: 344, startPoint y: 45, endPoint x: 354, endPoint y: 41, distance: 11.2
click at [347, 43] on div at bounding box center [344, 45] width 5 height 5
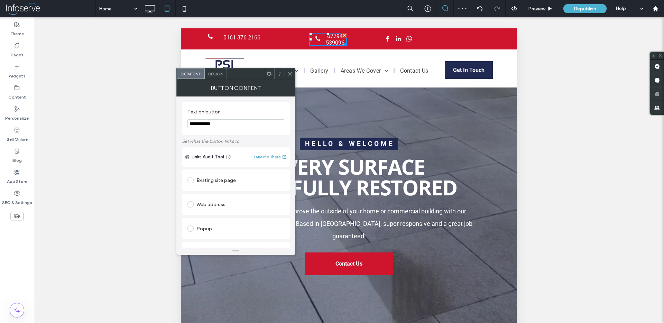
click at [292, 73] on icon at bounding box center [289, 73] width 5 height 5
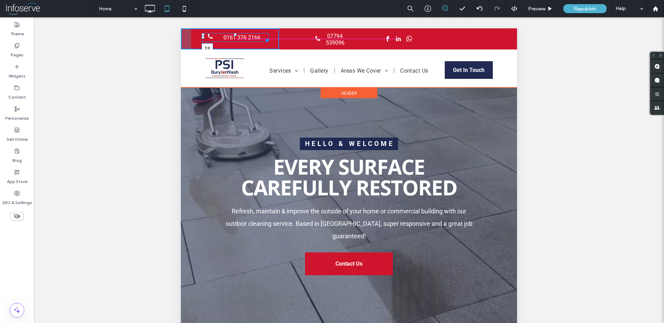
click at [236, 35] on div at bounding box center [235, 34] width 3 height 3
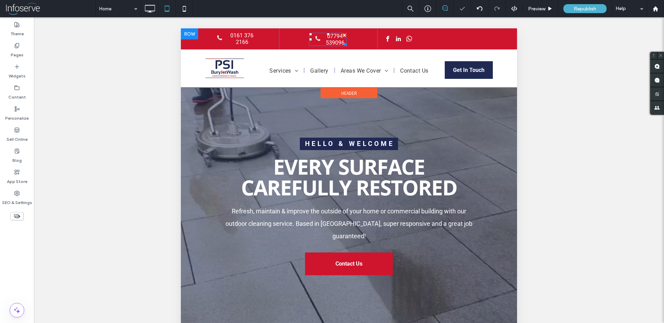
click at [328, 38] on span "07794 539096" at bounding box center [334, 39] width 19 height 13
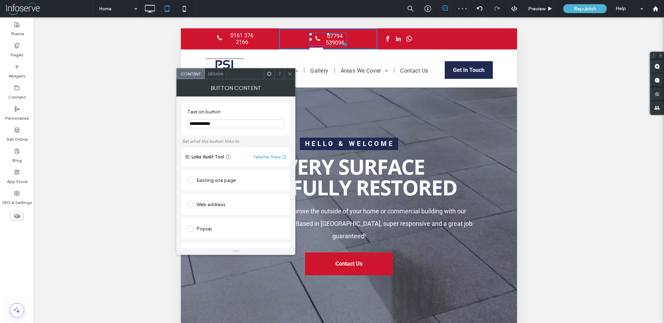
drag, startPoint x: 309, startPoint y: 39, endPoint x: 288, endPoint y: 38, distance: 21.1
click at [309, 38] on div at bounding box center [310, 39] width 3 height 3
click at [307, 41] on div at bounding box center [304, 43] width 5 height 5
drag, startPoint x: 176, startPoint y: 11, endPoint x: 357, endPoint y: 40, distance: 182.8
click at [0, 0] on div at bounding box center [0, 0] width 0 height 0
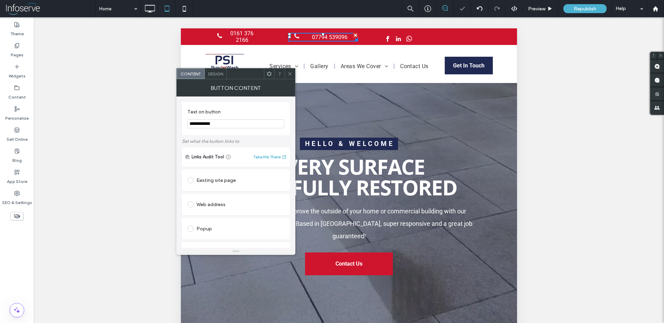
click at [246, 35] on span "0161 376 2166" at bounding box center [242, 36] width 30 height 13
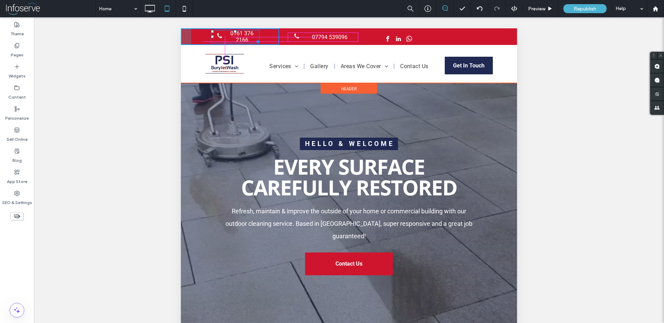
drag, startPoint x: 256, startPoint y: 39, endPoint x: 264, endPoint y: 33, distance: 10.1
click at [264, 33] on div "0161 376 2166 W:184.75 H:27.2656 Click To Paste" at bounding box center [230, 36] width 98 height 17
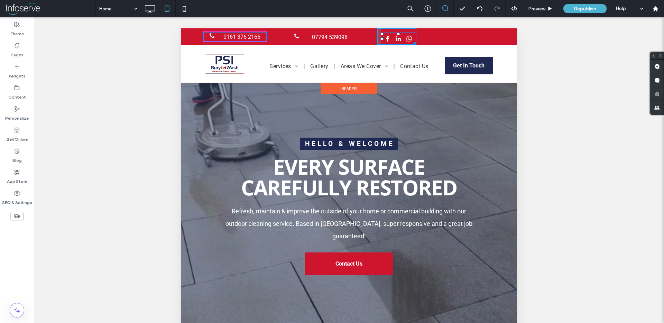
click at [398, 33] on div at bounding box center [398, 34] width 3 height 3
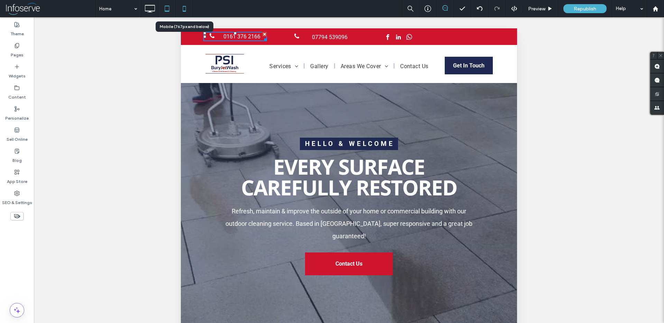
click at [184, 9] on icon at bounding box center [184, 9] width 14 height 14
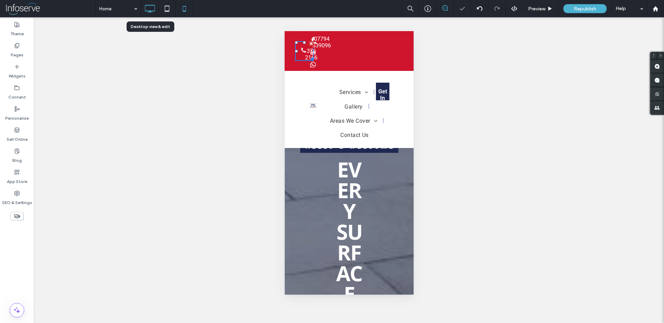
click at [151, 9] on icon at bounding box center [150, 9] width 14 height 14
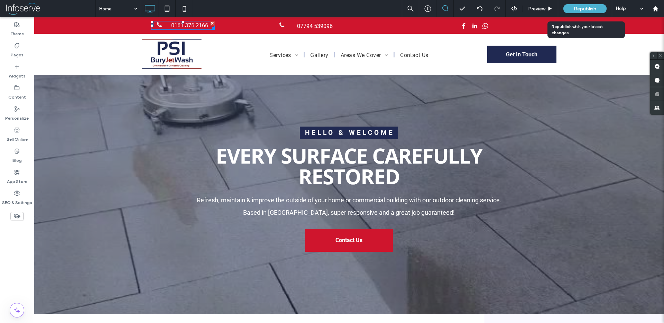
click at [580, 11] on span "Republish" at bounding box center [585, 9] width 22 height 6
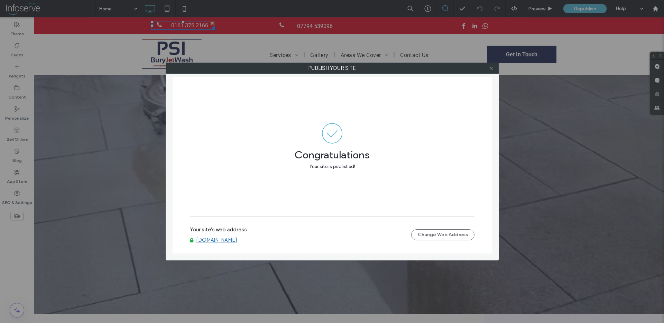
click at [491, 68] on use at bounding box center [490, 67] width 3 height 3
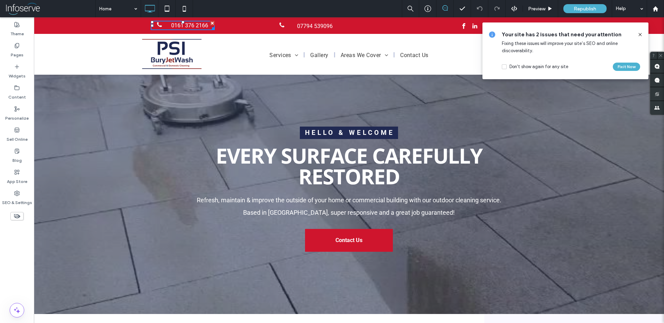
click at [642, 35] on icon at bounding box center [640, 35] width 6 height 6
